Goal: Transaction & Acquisition: Subscribe to service/newsletter

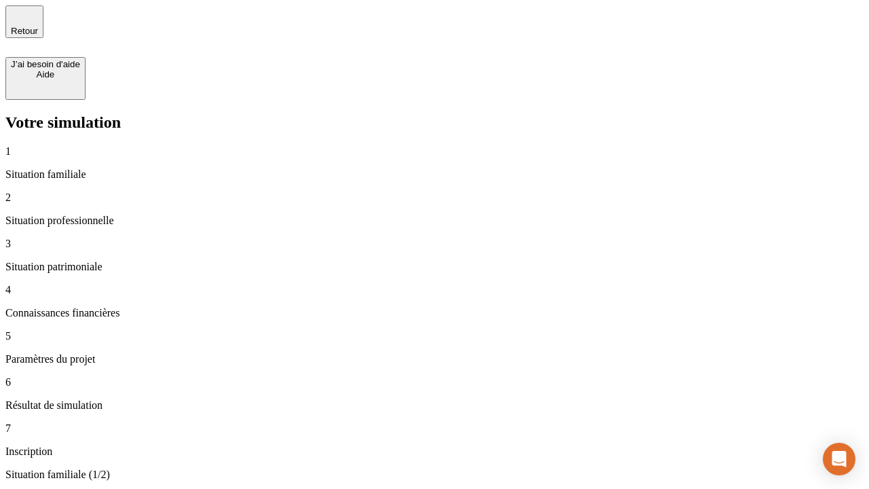
type input "30 000"
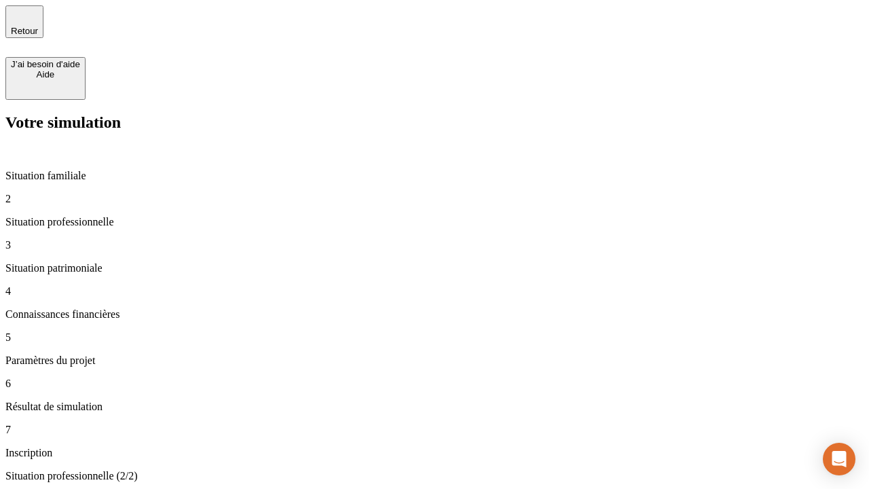
type input "40 000"
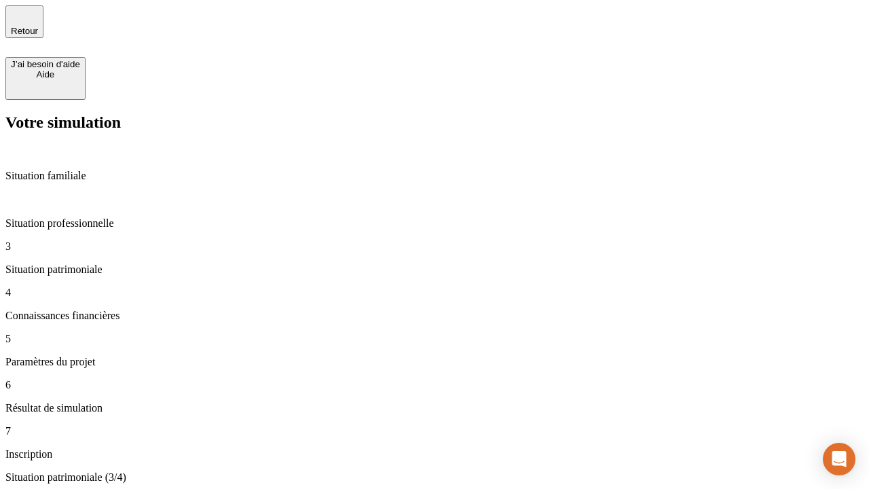
type input "1 100"
type input "20"
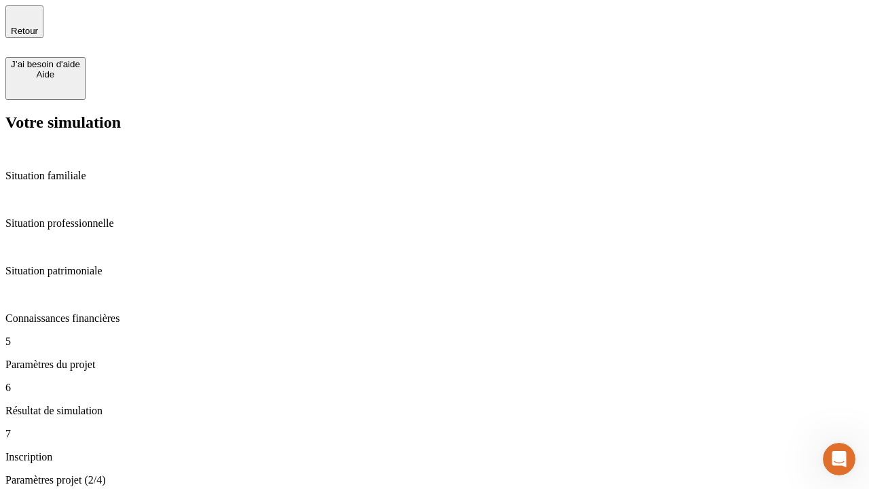
type input "40"
type input "50 000"
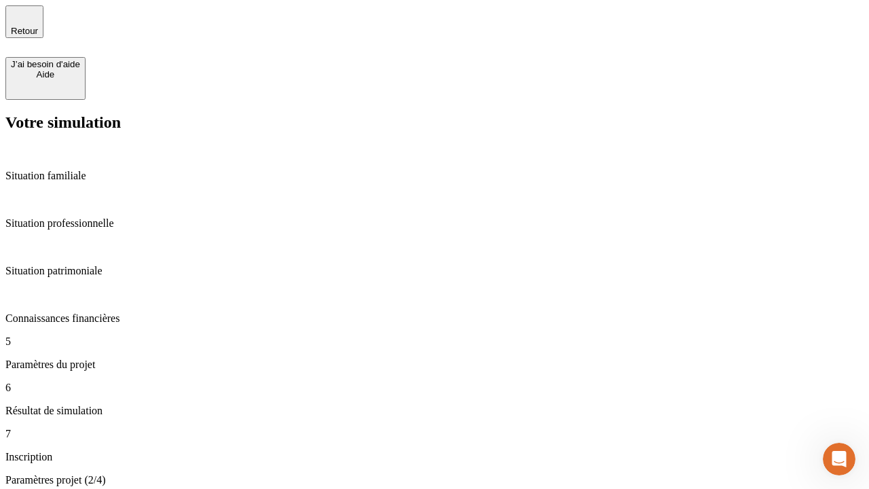
type input "640"
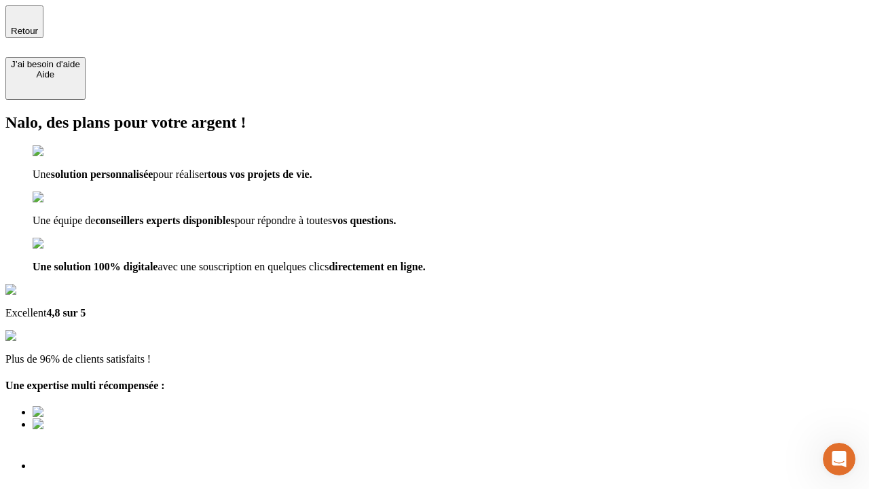
scroll to position [10, 0]
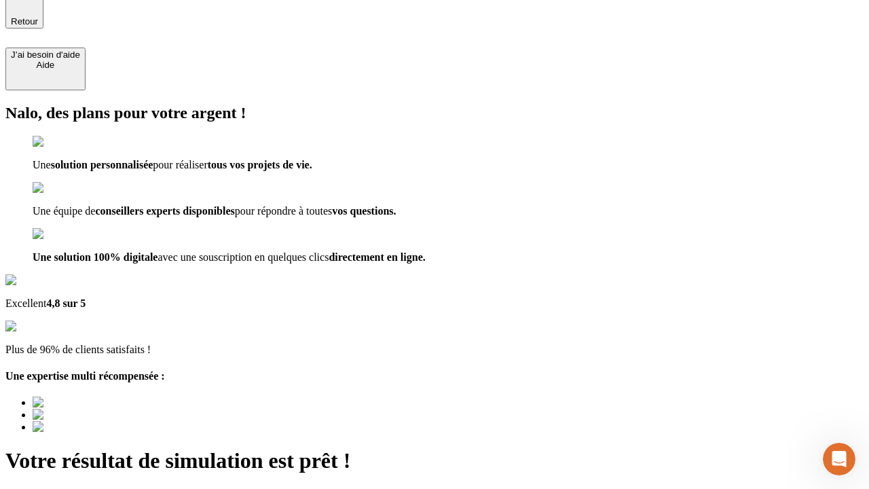
type input "[EMAIL_ADDRESS][DOMAIN_NAME]"
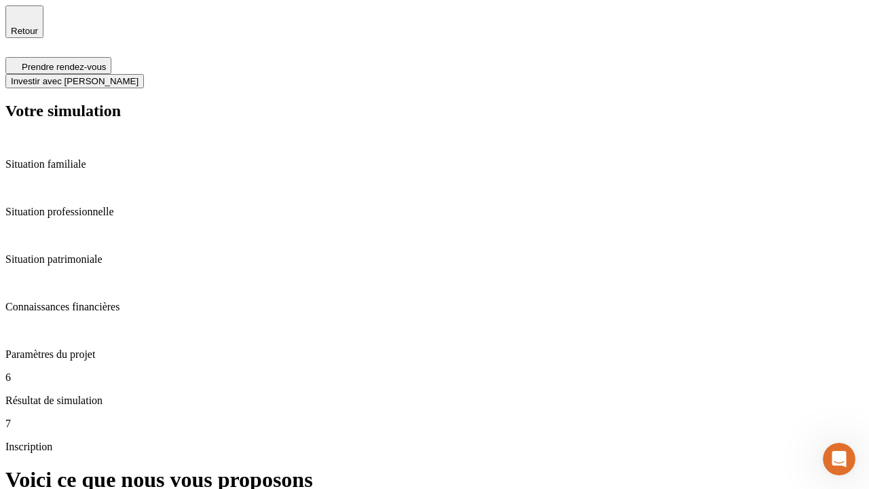
click at [138, 76] on span "Investir avec [PERSON_NAME]" at bounding box center [75, 81] width 128 height 10
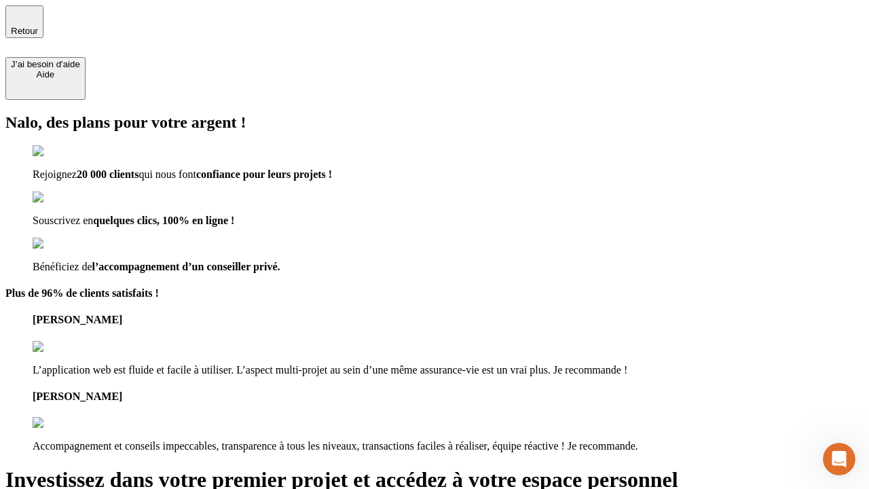
type input "[PERSON_NAME][EMAIL_ADDRESS][DOMAIN_NAME]"
